Goal: Check status: Check status

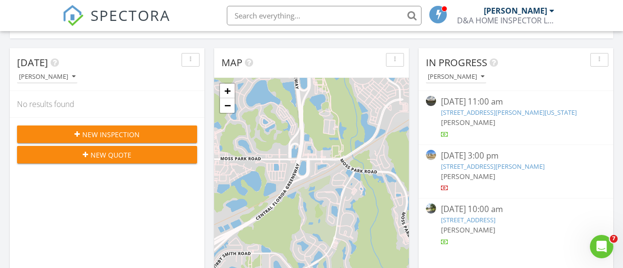
scroll to position [98, 0]
click at [473, 212] on div "[DATE] 10:00 am" at bounding box center [516, 209] width 150 height 12
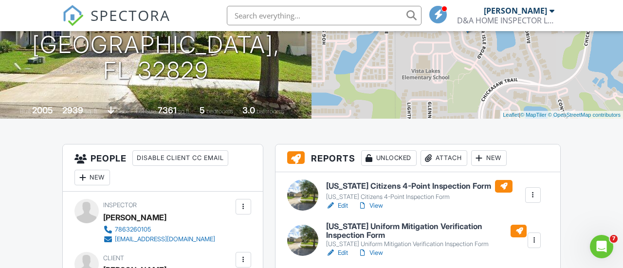
click at [366, 211] on div at bounding box center [363, 206] width 10 height 10
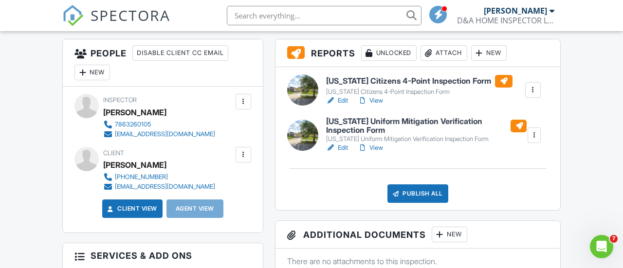
click at [376, 153] on link "View" at bounding box center [370, 148] width 25 height 10
click at [528, 95] on div at bounding box center [533, 90] width 10 height 10
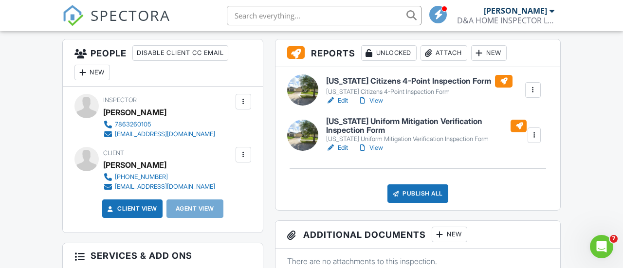
click at [379, 106] on link "View" at bounding box center [370, 101] width 25 height 10
click at [377, 153] on link "View" at bounding box center [370, 148] width 25 height 10
click at [374, 106] on link "View" at bounding box center [370, 101] width 25 height 10
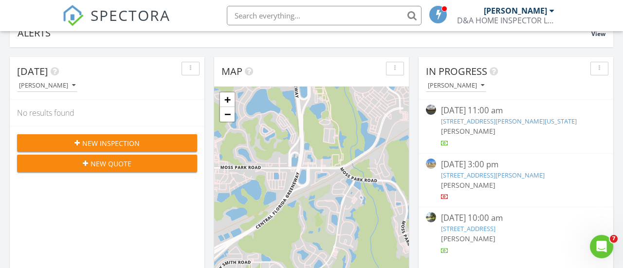
scroll to position [98, 0]
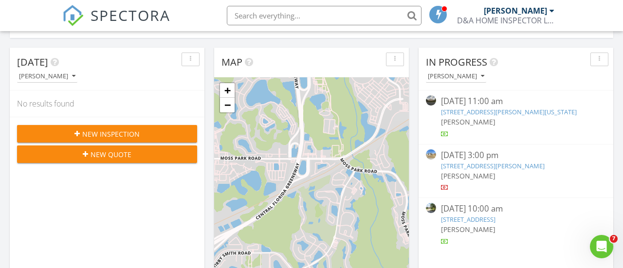
click at [481, 219] on link "5951 Providence Crossing Trail, Orlando, FL 32829" at bounding box center [468, 219] width 54 height 9
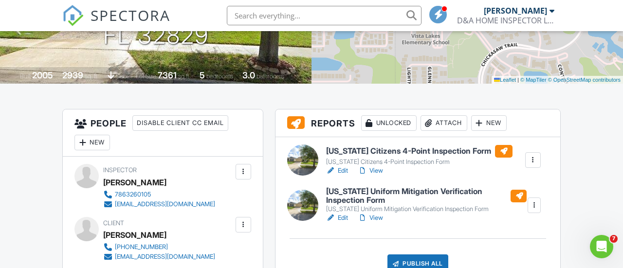
scroll to position [177, 0]
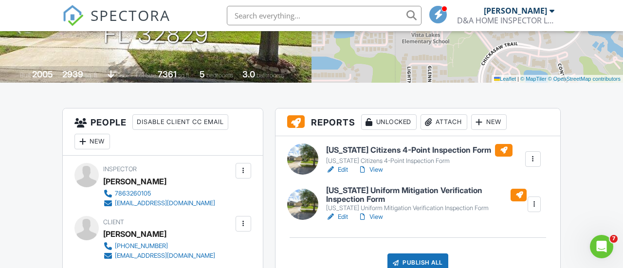
click at [334, 175] on div at bounding box center [331, 170] width 10 height 10
